Goal: Navigation & Orientation: Understand site structure

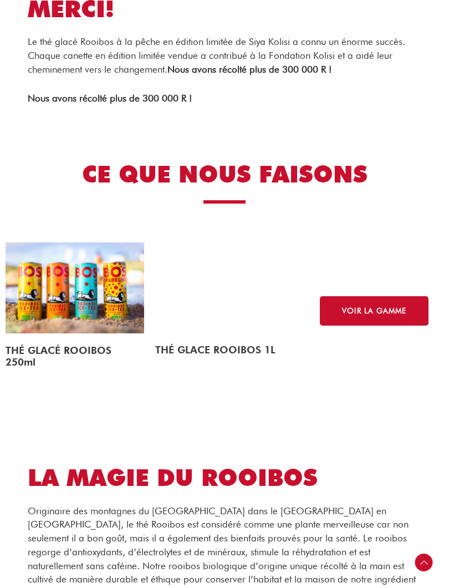
scroll to position [2257, 0]
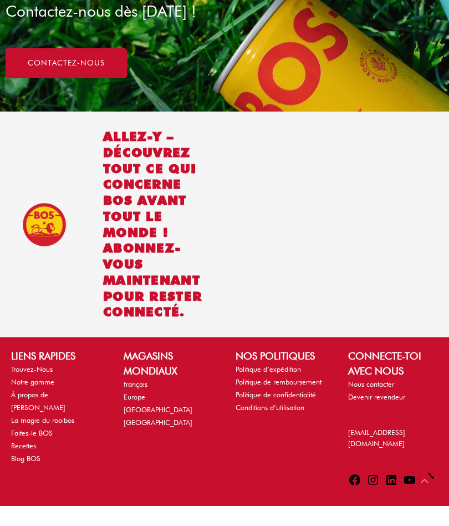
scroll to position [907, 0]
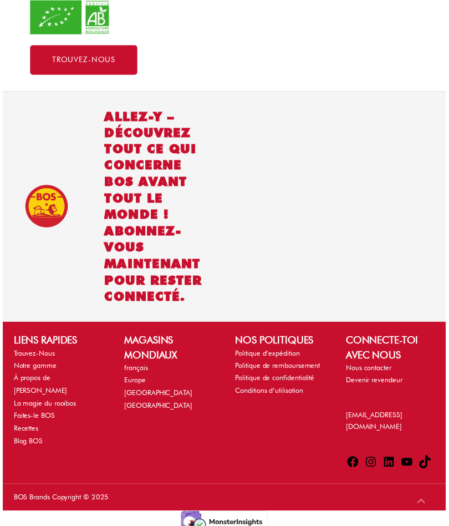
scroll to position [1376, 0]
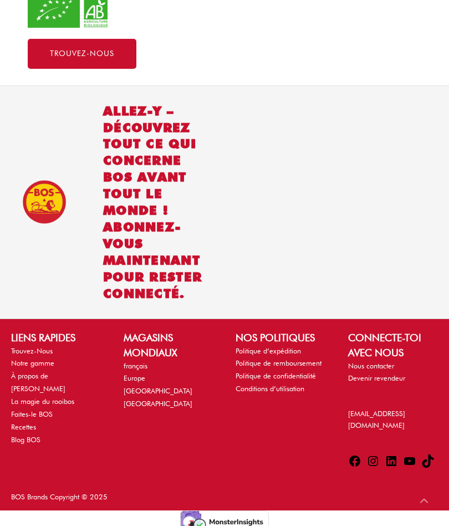
click at [396, 382] on link "Devenir revendeur" at bounding box center [376, 378] width 57 height 8
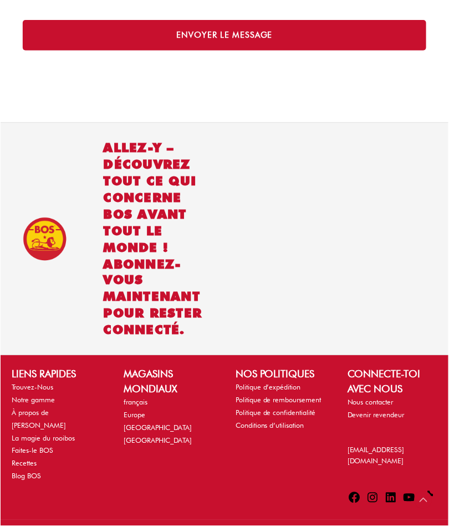
scroll to position [696, 0]
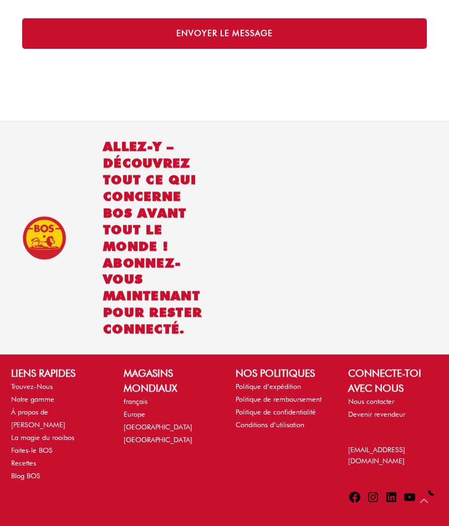
click at [144, 386] on h2 "MAGASINS MONDIAUX" at bounding box center [169, 381] width 90 height 30
click at [143, 397] on link "français" at bounding box center [136, 401] width 24 height 8
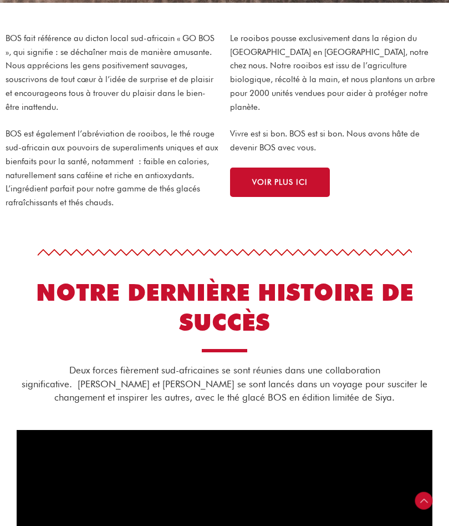
scroll to position [407, 0]
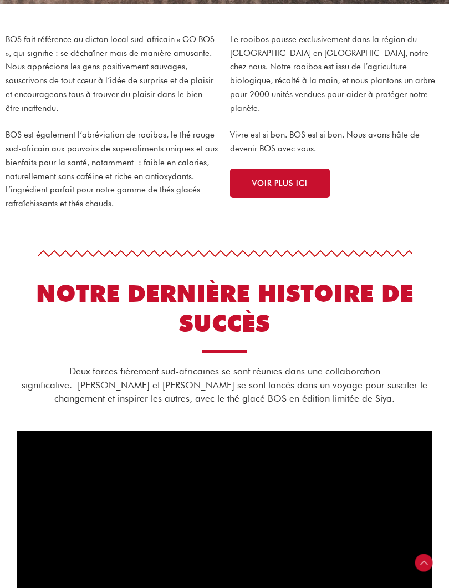
click at [296, 180] on span "VOIR PLUS ICI" at bounding box center [279, 184] width 55 height 8
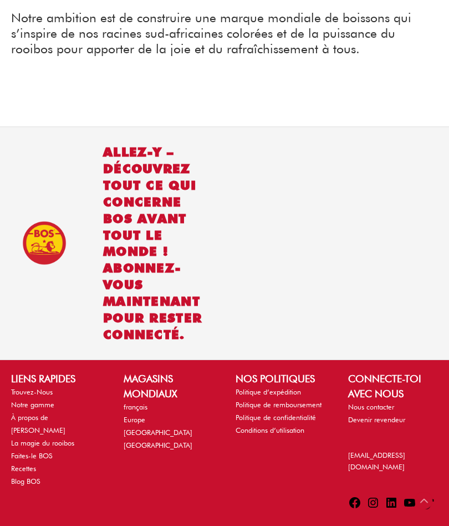
scroll to position [2323, 0]
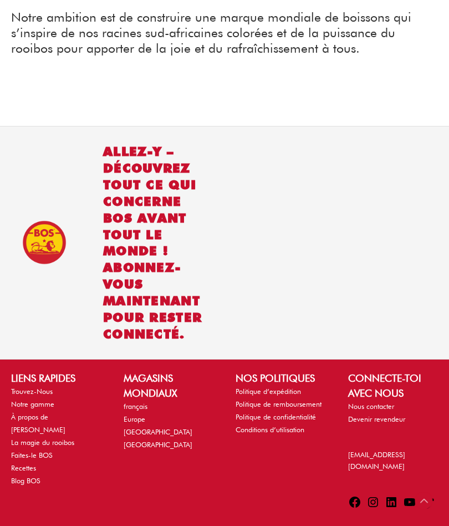
click at [49, 387] on link "Trouvez-Nous" at bounding box center [32, 391] width 42 height 8
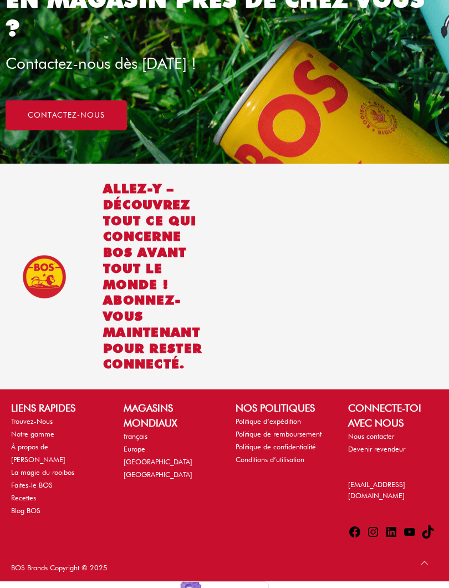
scroll to position [834, 0]
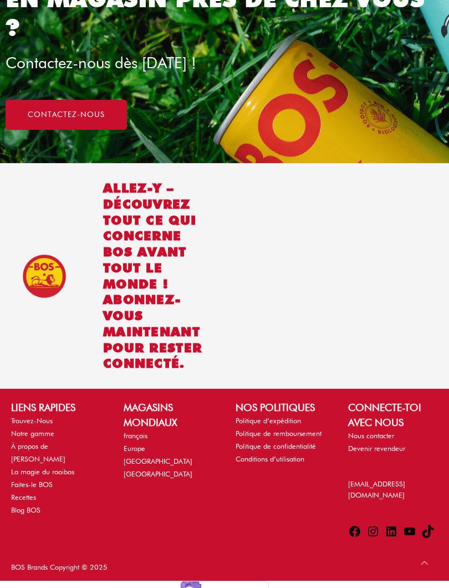
click at [59, 443] on link "À propos de [PERSON_NAME]" at bounding box center [38, 453] width 54 height 21
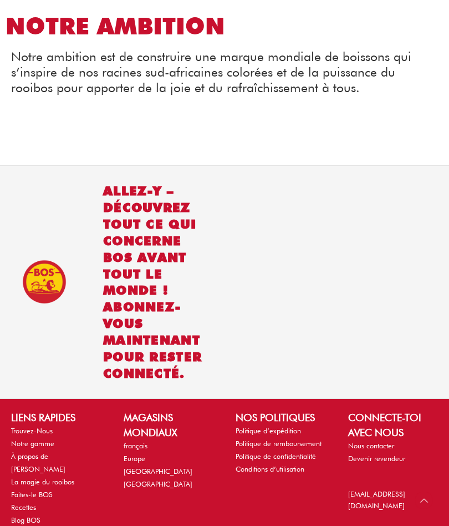
scroll to position [2323, 0]
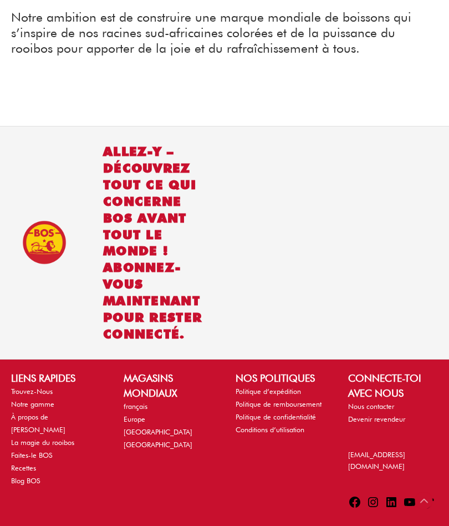
click at [72, 438] on link "La magie du rooibos" at bounding box center [42, 442] width 63 height 8
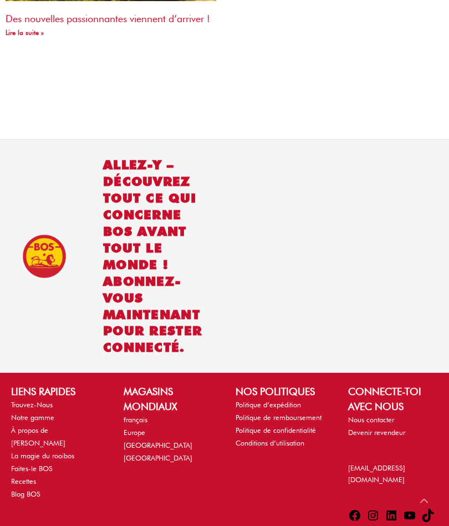
scroll to position [1885, 0]
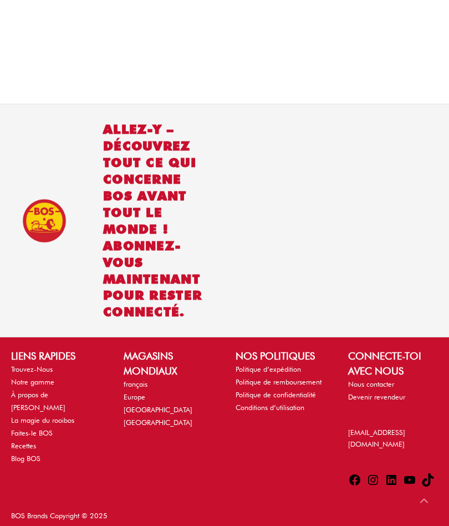
click at [51, 429] on link "Faites-le BOS" at bounding box center [32, 433] width 42 height 8
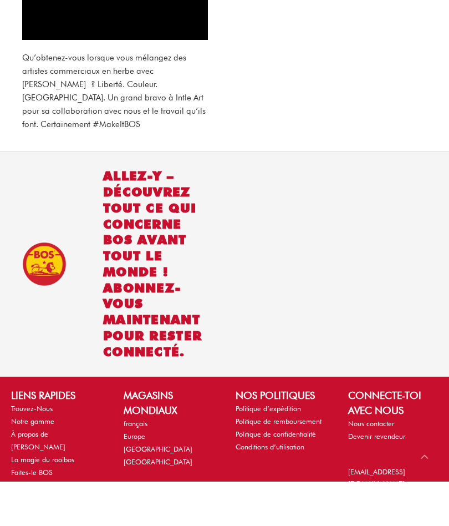
scroll to position [986, 0]
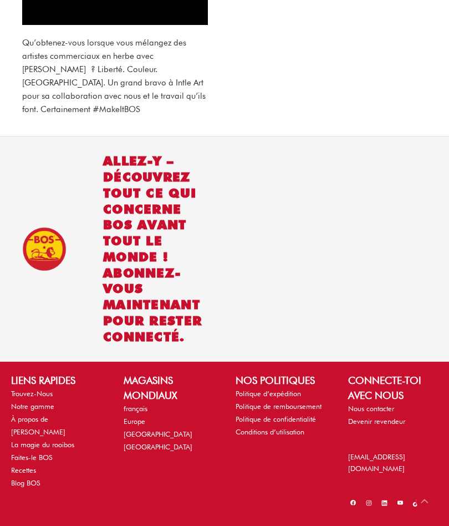
click at [32, 479] on link "Blog BOS" at bounding box center [25, 483] width 29 height 8
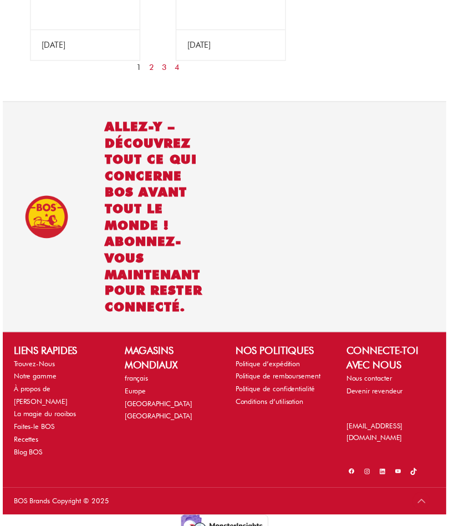
scroll to position [1389, 0]
